Goal: Task Accomplishment & Management: Complete application form

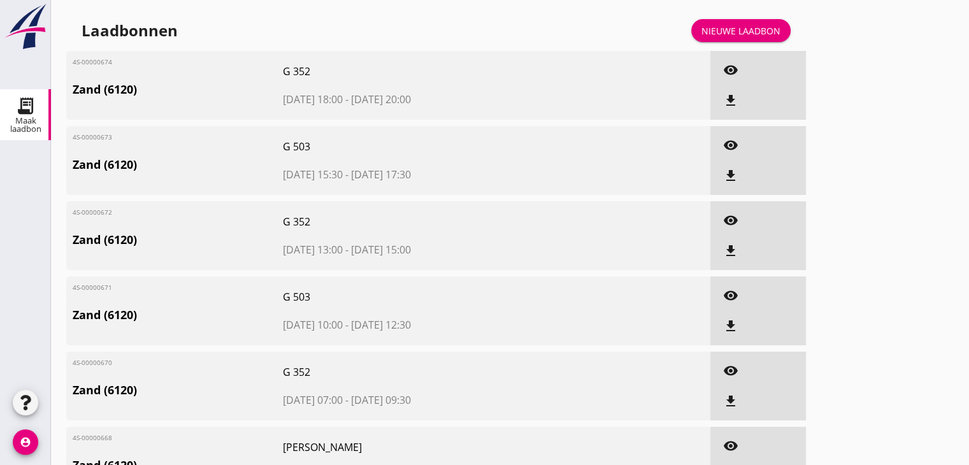
click at [753, 23] on link "Nieuwe laadbon" at bounding box center [740, 30] width 99 height 23
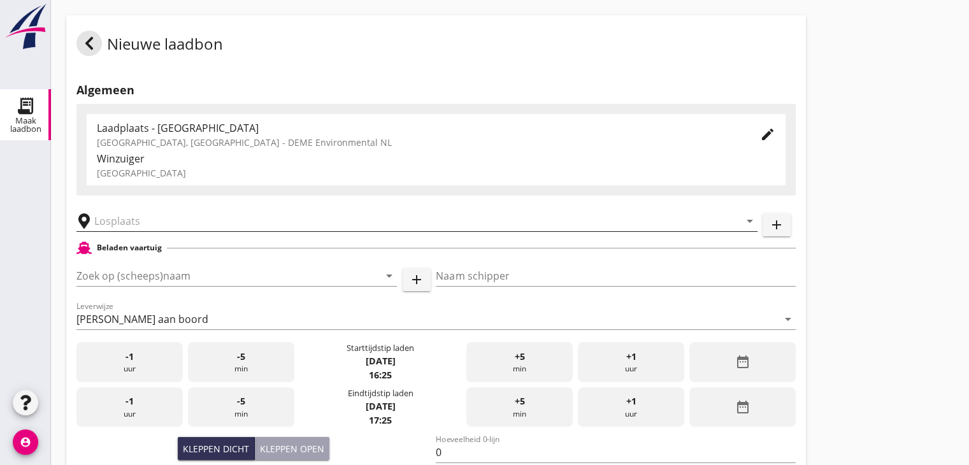
click at [148, 232] on div "arrow_drop_down" at bounding box center [416, 220] width 681 height 39
click at [144, 219] on input "text" at bounding box center [407, 221] width 627 height 20
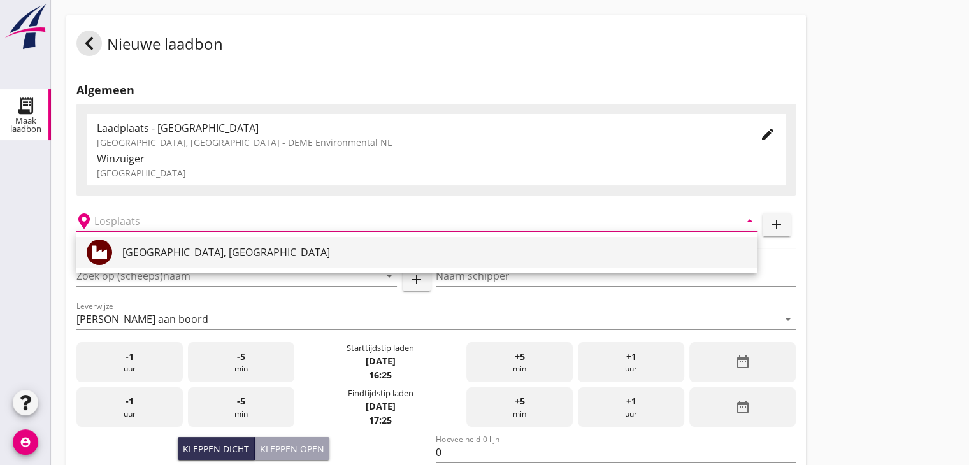
click at [146, 254] on div "[GEOGRAPHIC_DATA], [GEOGRAPHIC_DATA]" at bounding box center [434, 252] width 625 height 15
type input "[GEOGRAPHIC_DATA], [GEOGRAPHIC_DATA]"
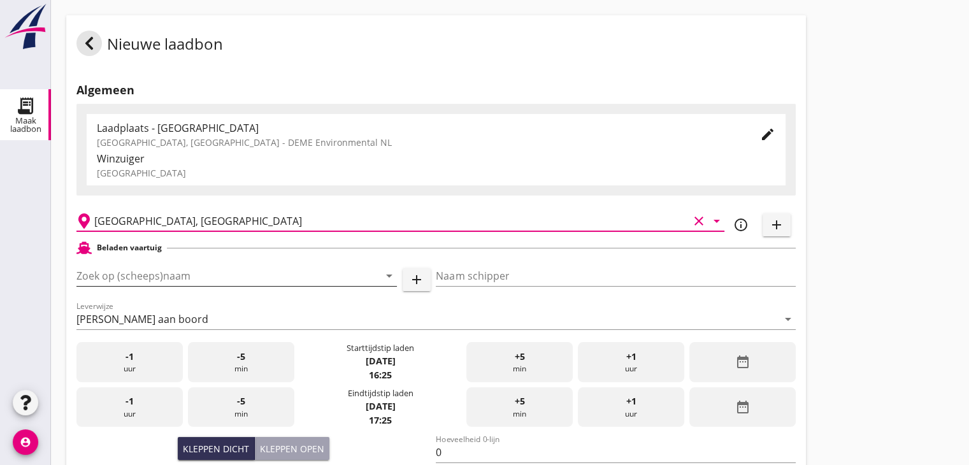
click at [158, 273] on input "Zoek op (scheeps)naam" at bounding box center [218, 276] width 285 height 20
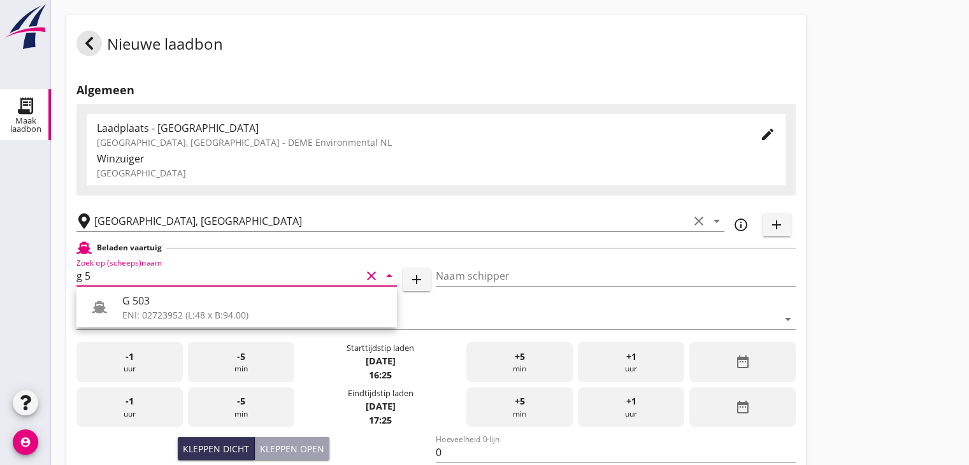
click at [157, 304] on div "G 503" at bounding box center [254, 300] width 264 height 15
type input "G 503"
type input "[PERSON_NAME]"
type input "517"
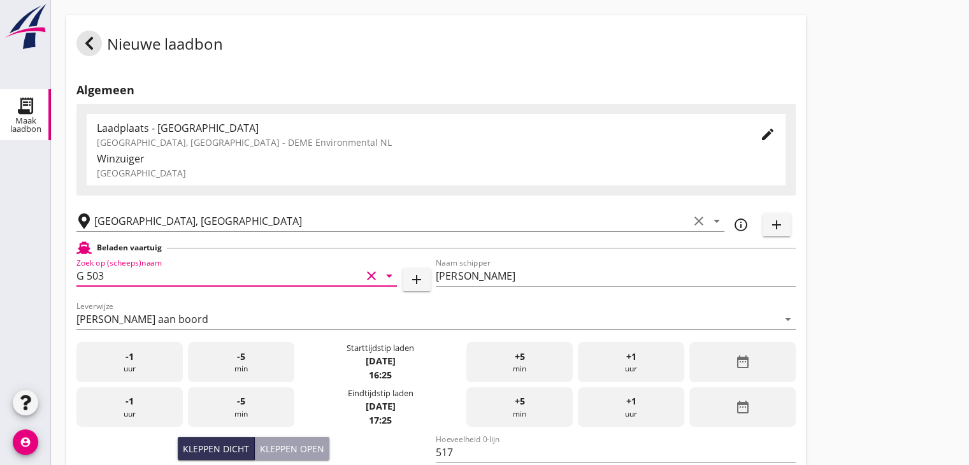
scroll to position [191, 0]
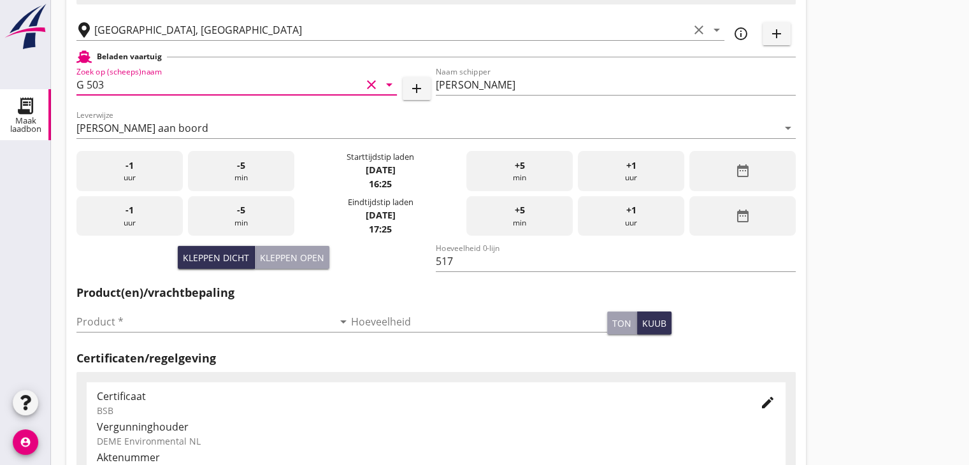
type input "G 503"
click at [711, 171] on div "date_range" at bounding box center [742, 171] width 106 height 40
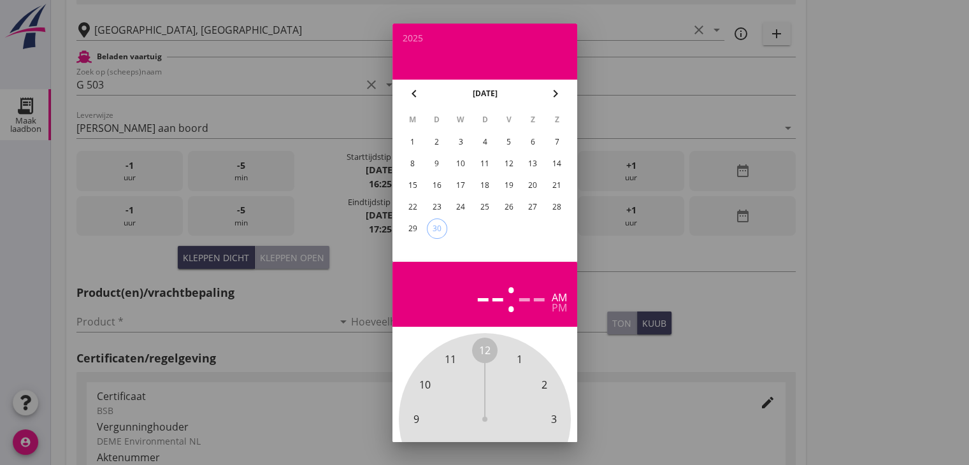
click at [438, 229] on div "30" at bounding box center [436, 228] width 19 height 19
click at [518, 357] on span "1" at bounding box center [519, 359] width 6 height 15
click at [487, 349] on span "00" at bounding box center [484, 350] width 11 height 15
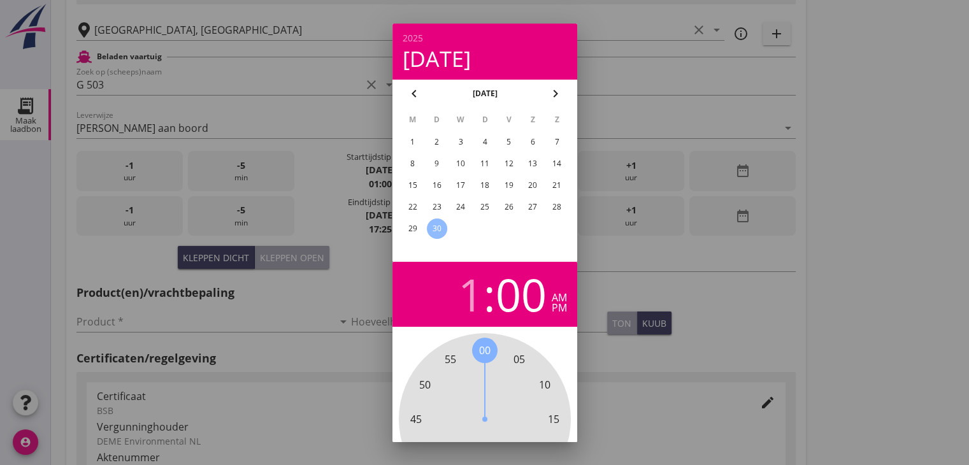
click at [564, 310] on div "pm" at bounding box center [559, 308] width 15 height 10
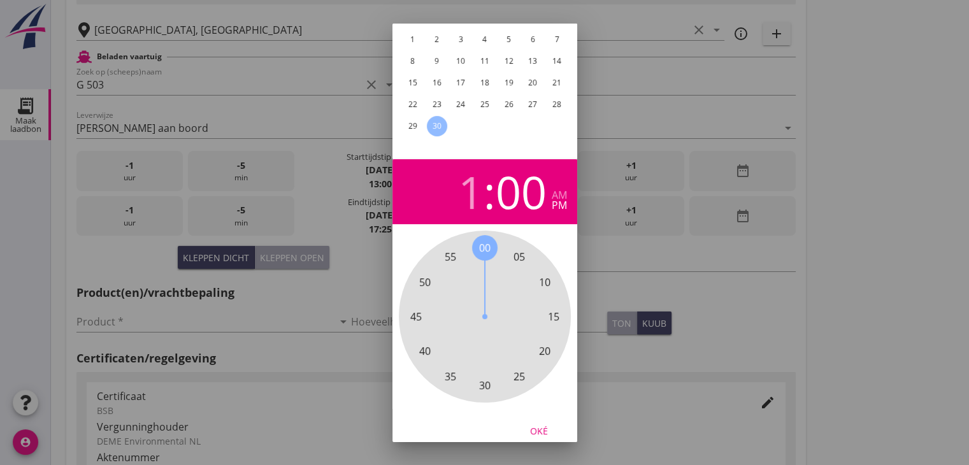
scroll to position [122, 0]
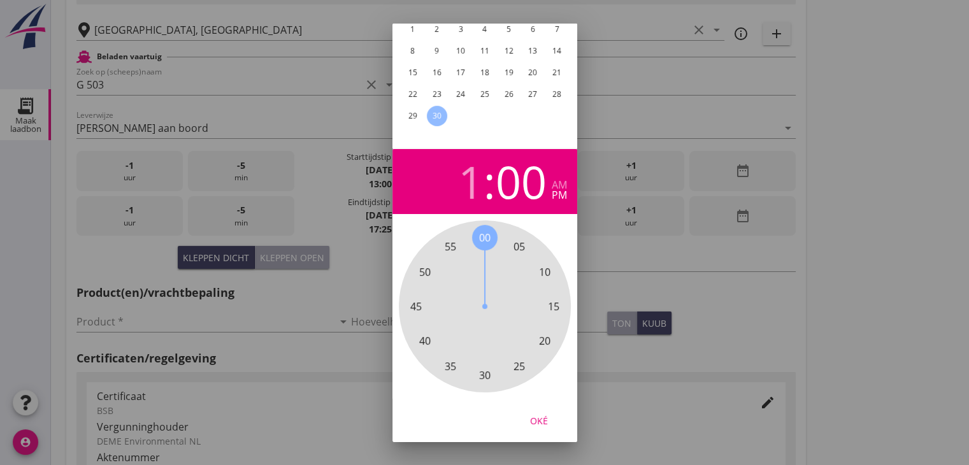
click at [547, 413] on div "Oké" at bounding box center [539, 419] width 36 height 13
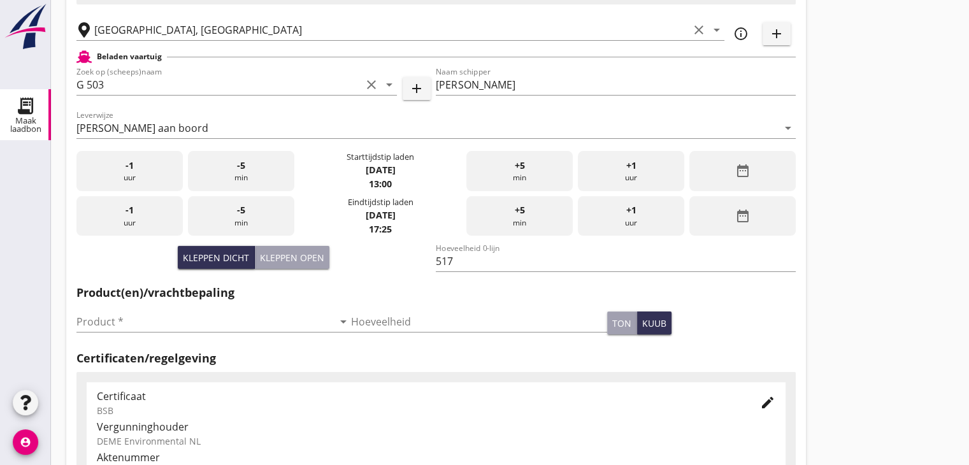
click at [736, 210] on icon "date_range" at bounding box center [741, 215] width 15 height 15
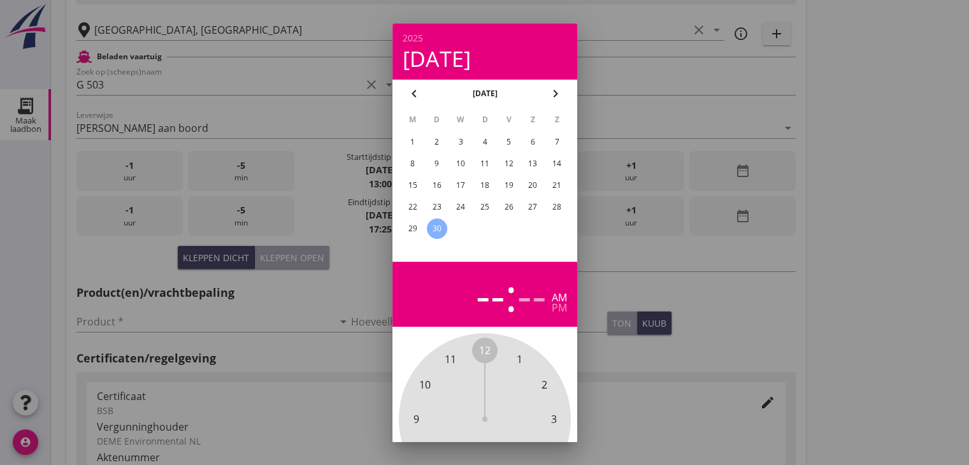
click at [438, 222] on div "30" at bounding box center [436, 228] width 20 height 20
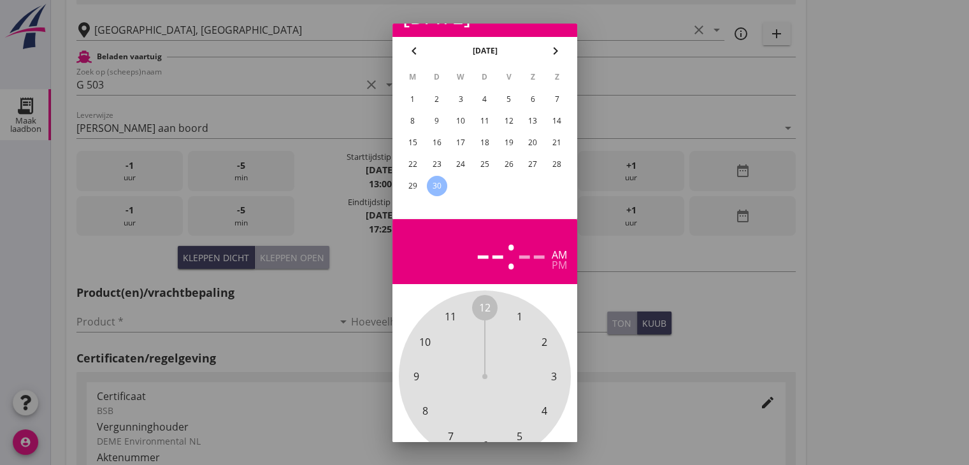
scroll to position [64, 0]
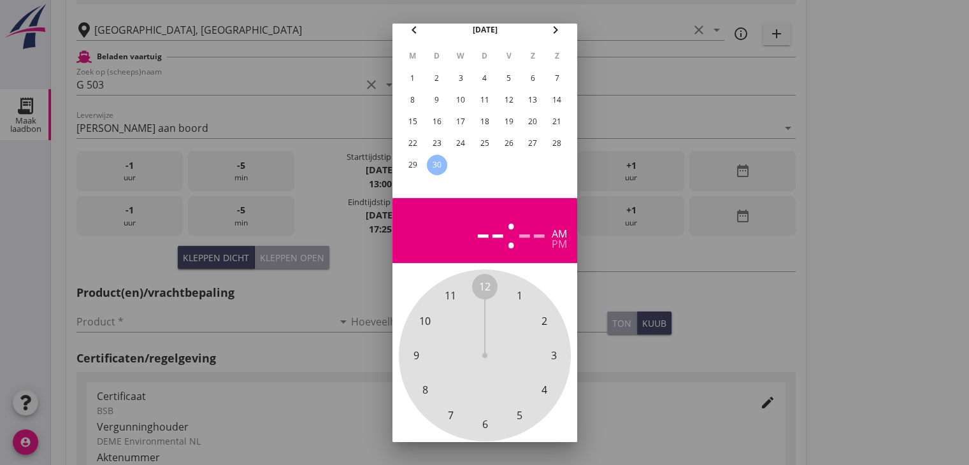
click at [552, 360] on span "3" at bounding box center [553, 355] width 6 height 15
click at [486, 421] on span "30" at bounding box center [484, 424] width 11 height 15
click at [560, 243] on div "pm" at bounding box center [559, 244] width 15 height 10
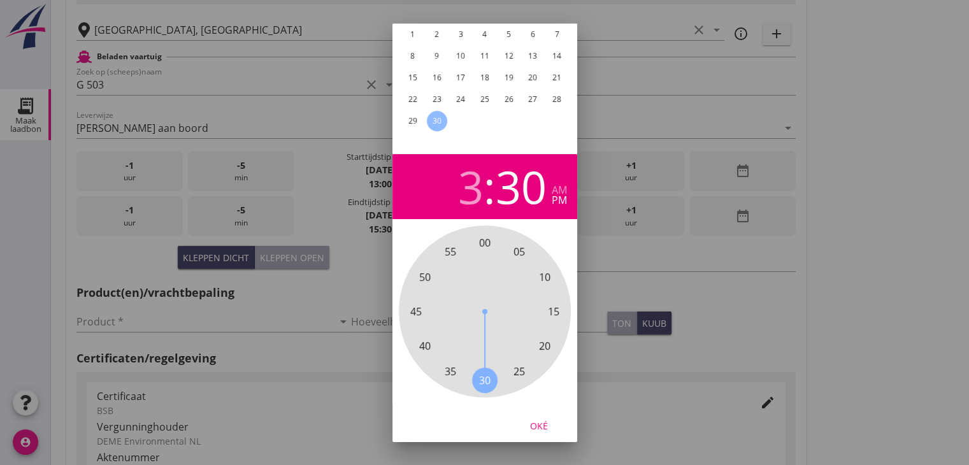
scroll to position [122, 0]
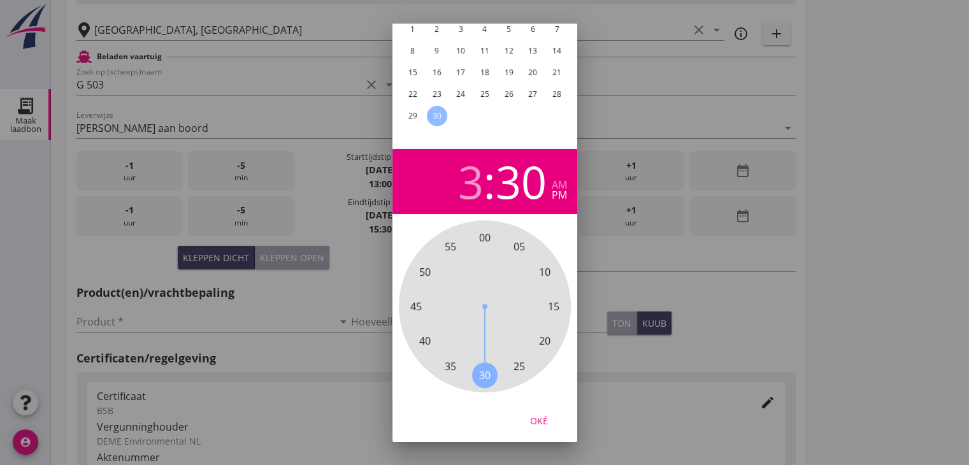
click at [540, 413] on div "Oké" at bounding box center [539, 419] width 36 height 13
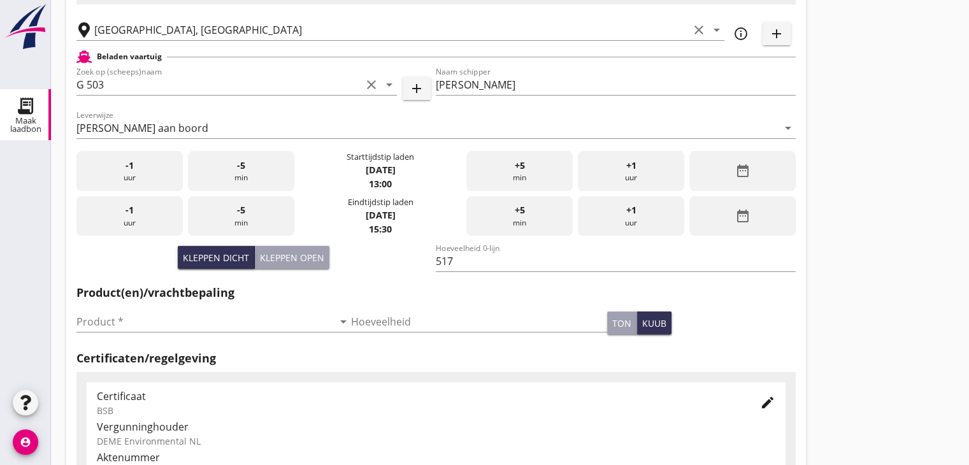
click at [870, 215] on div "Nieuwe laadbon Algemeen Laadplaats - [GEOGRAPHIC_DATA] [GEOGRAPHIC_DATA], [GEOG…" at bounding box center [510, 264] width 918 height 910
click at [821, 217] on div "Nieuwe laadbon Algemeen Laadplaats - [GEOGRAPHIC_DATA] [GEOGRAPHIC_DATA], [GEOG…" at bounding box center [510, 264] width 918 height 910
click at [168, 322] on input "Product *" at bounding box center [204, 321] width 257 height 20
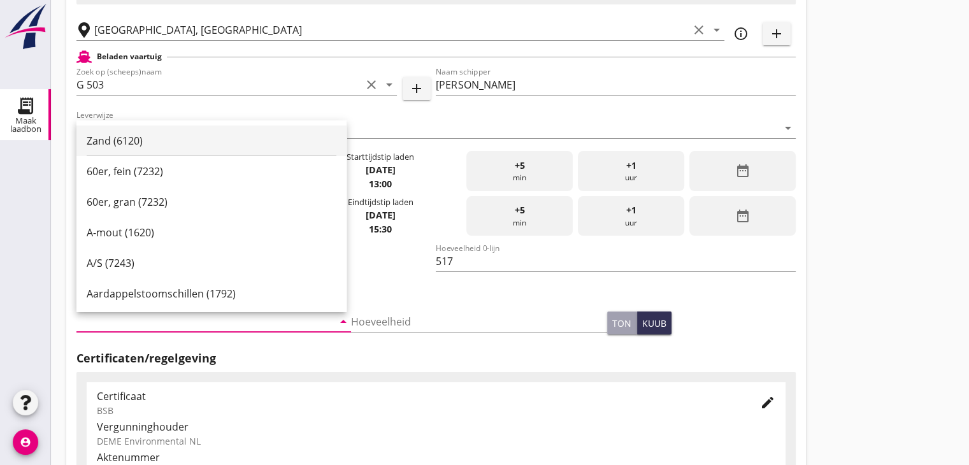
click at [156, 136] on div "Zand (6120)" at bounding box center [212, 140] width 250 height 15
type input "Zand (6120)"
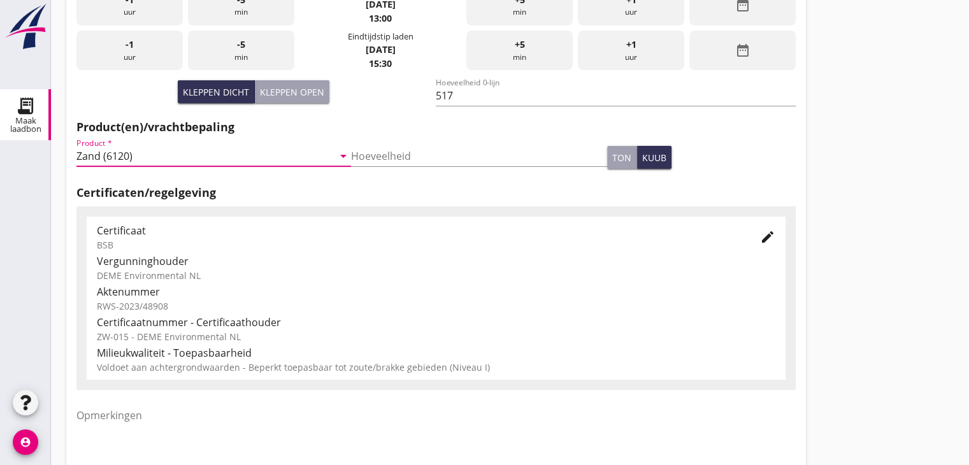
scroll to position [446, 0]
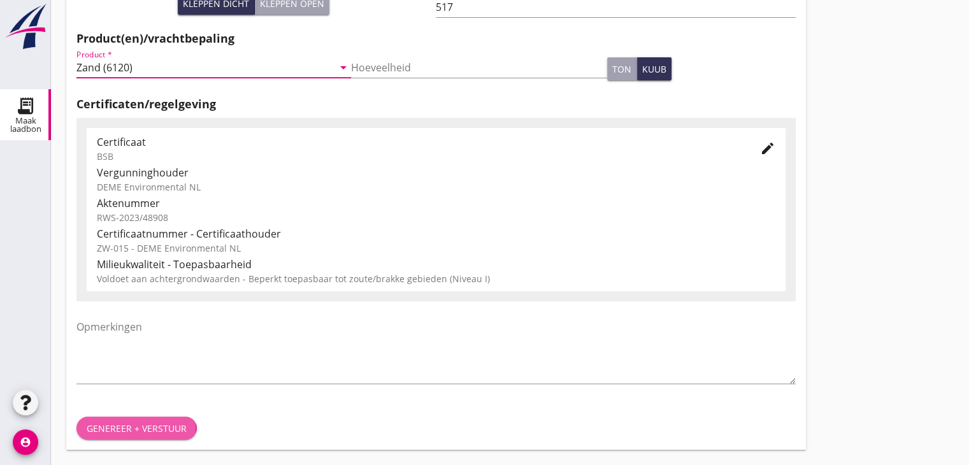
drag, startPoint x: 138, startPoint y: 423, endPoint x: 142, endPoint y: 417, distance: 7.4
click at [139, 424] on div "Genereer + verstuur" at bounding box center [137, 428] width 100 height 13
